Goal: Navigation & Orientation: Find specific page/section

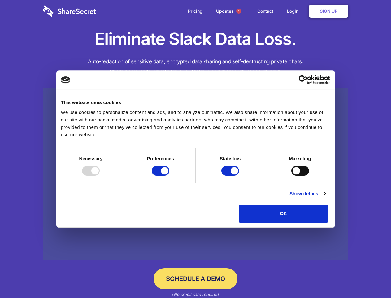
click at [100, 175] on div at bounding box center [91, 170] width 18 height 10
click at [170, 175] on input "Preferences" at bounding box center [161, 170] width 18 height 10
checkbox input "false"
click at [231, 175] on input "Statistics" at bounding box center [231, 170] width 18 height 10
checkbox input "false"
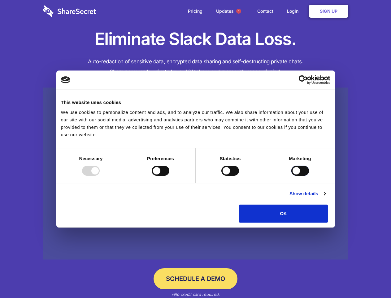
click at [292, 175] on input "Marketing" at bounding box center [301, 170] width 18 height 10
checkbox input "true"
click at [326, 197] on link "Show details" at bounding box center [308, 193] width 36 height 7
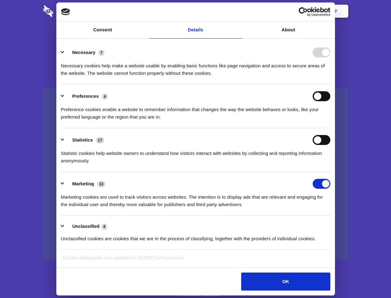
click at [331, 84] on li "Necessary 7 Necessary cookies help make a website usable by enabling basic func…" at bounding box center [196, 63] width 270 height 44
click at [239, 11] on span "1" at bounding box center [238, 11] width 5 height 5
